Goal: Information Seeking & Learning: Check status

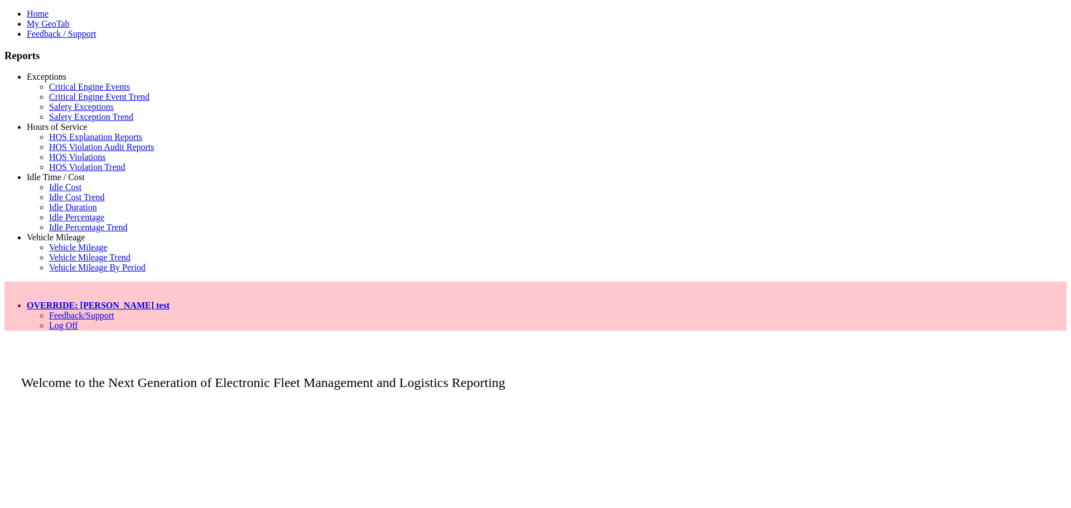
click at [52, 182] on link "Idle Time / Cost" at bounding box center [56, 176] width 58 height 9
click at [69, 232] on link "Idle Percentage Trend" at bounding box center [88, 227] width 78 height 9
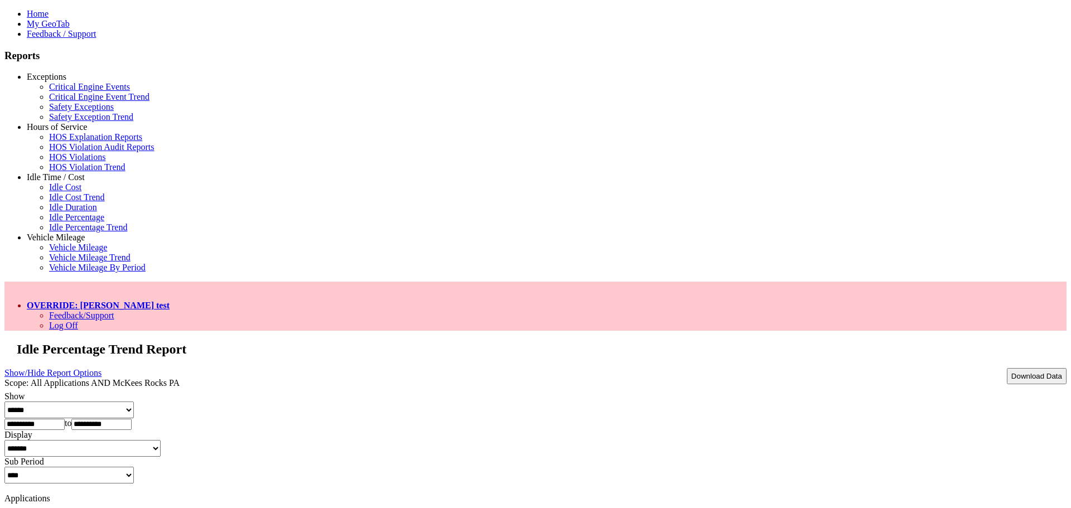
click at [170, 301] on link "OVERRIDE: [PERSON_NAME] test" at bounding box center [98, 305] width 143 height 9
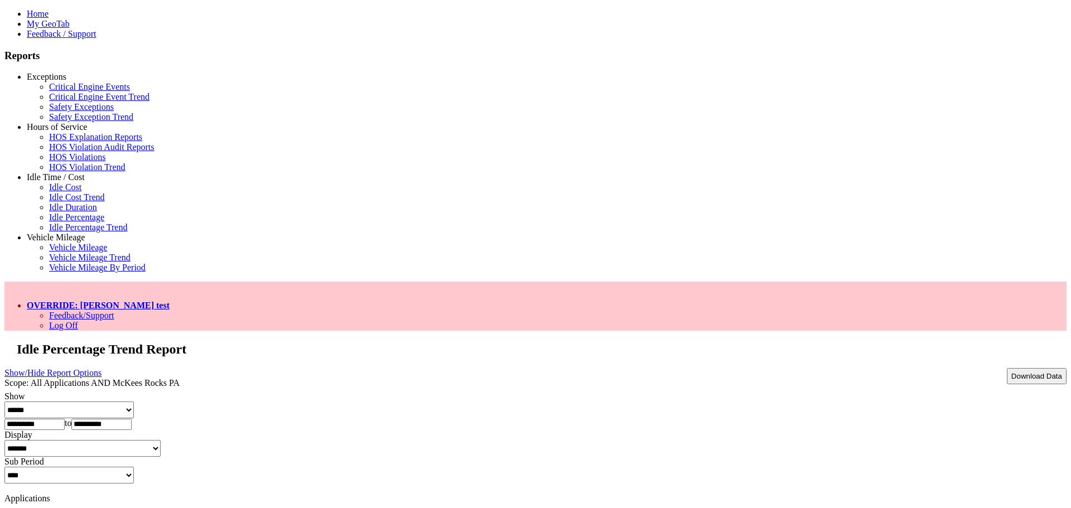
click at [170, 301] on link "OVERRIDE: [PERSON_NAME] test" at bounding box center [98, 305] width 143 height 9
click at [78, 321] on link "Log Off" at bounding box center [63, 325] width 29 height 9
